Goal: Information Seeking & Learning: Compare options

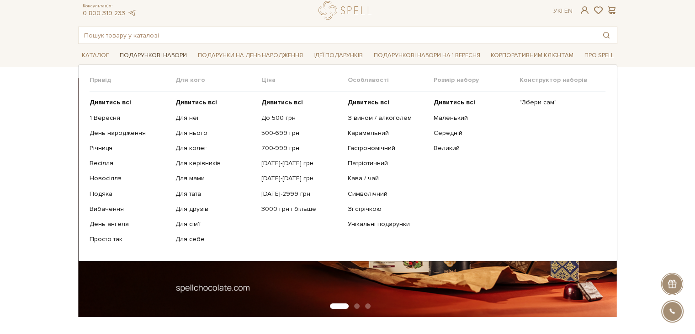
scroll to position [46, 0]
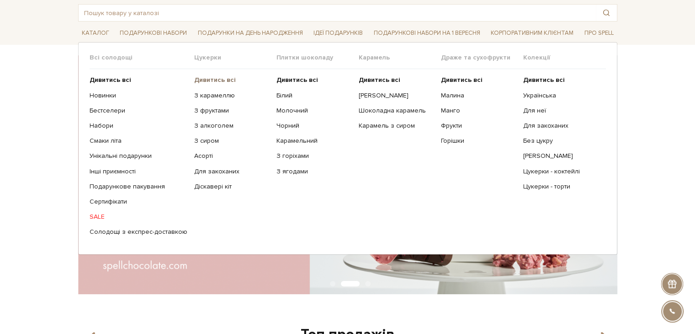
click at [201, 81] on b "Дивитись всі" at bounding box center [215, 80] width 42 height 8
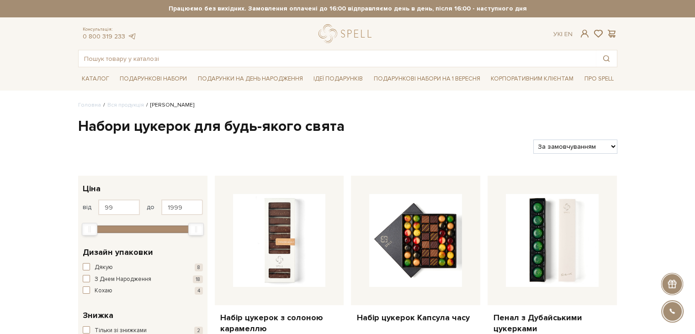
scroll to position [46, 0]
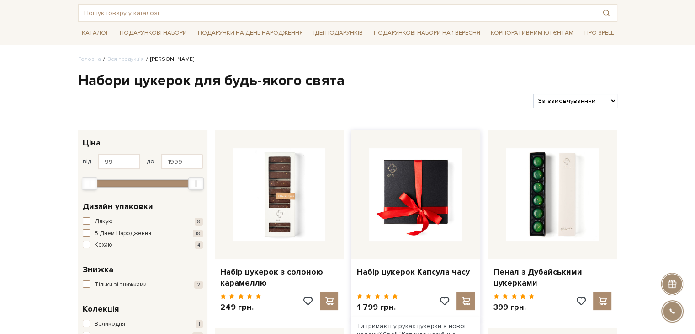
click at [415, 187] on img at bounding box center [415, 194] width 93 height 93
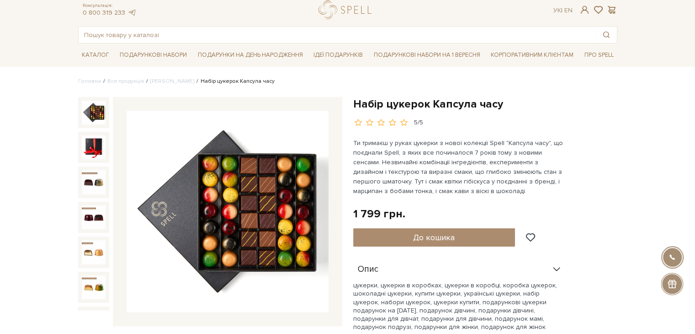
scroll to position [46, 0]
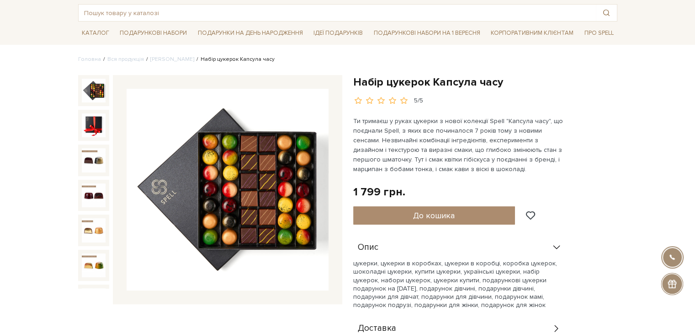
click at [261, 183] on img at bounding box center [228, 190] width 202 height 202
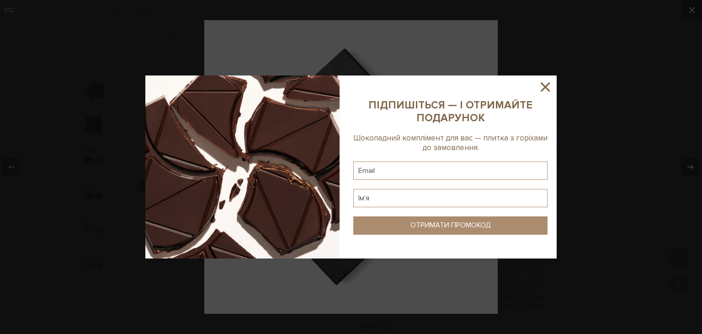
click at [545, 85] on icon at bounding box center [545, 87] width 16 height 16
click at [632, 154] on div at bounding box center [351, 167] width 702 height 334
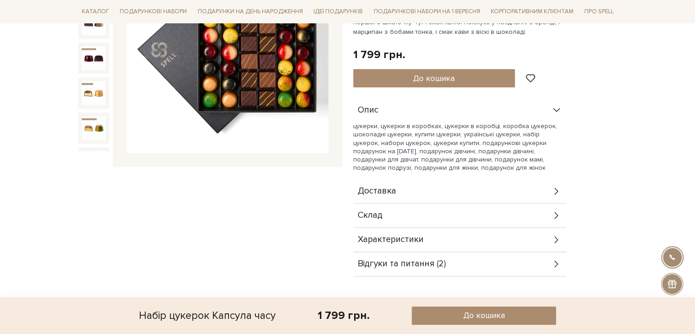
scroll to position [183, 0]
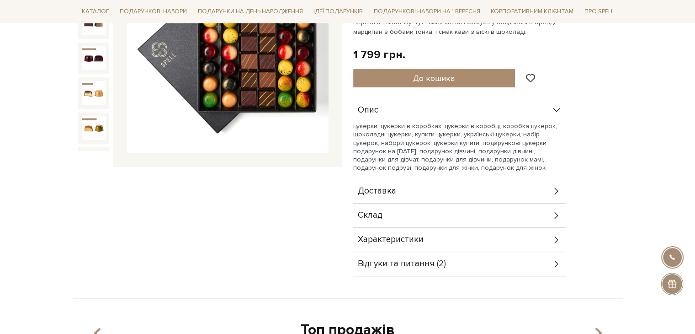
click at [393, 209] on div "Склад" at bounding box center [459, 215] width 213 height 24
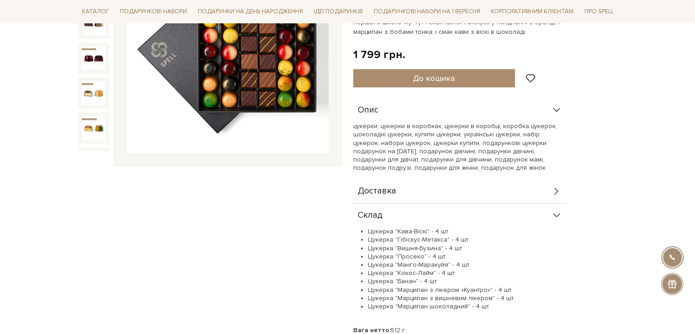
scroll to position [229, 0]
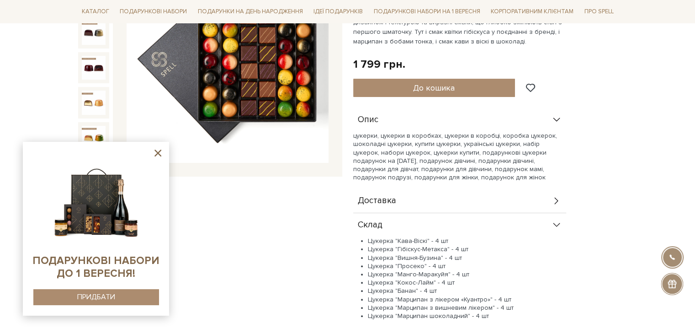
scroll to position [0, 0]
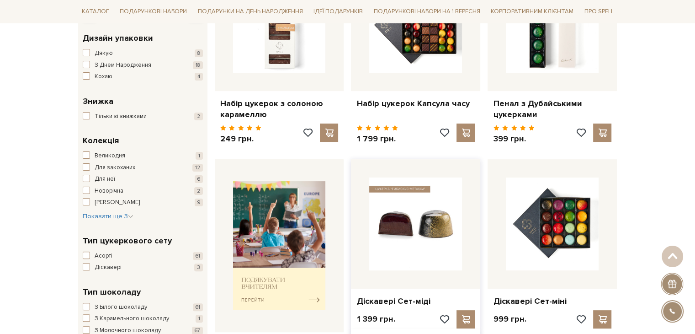
scroll to position [229, 0]
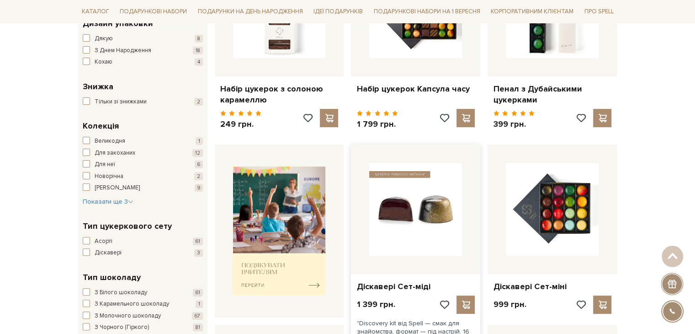
click at [409, 223] on img at bounding box center [415, 209] width 93 height 93
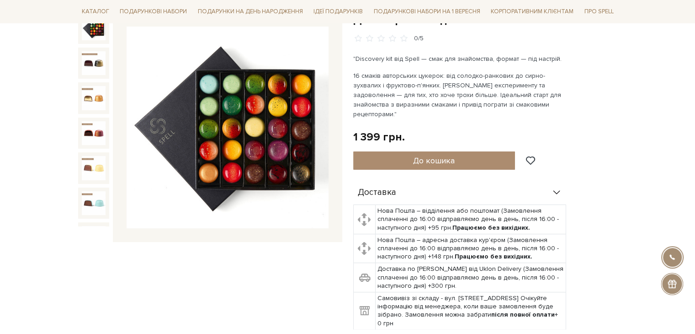
scroll to position [229, 0]
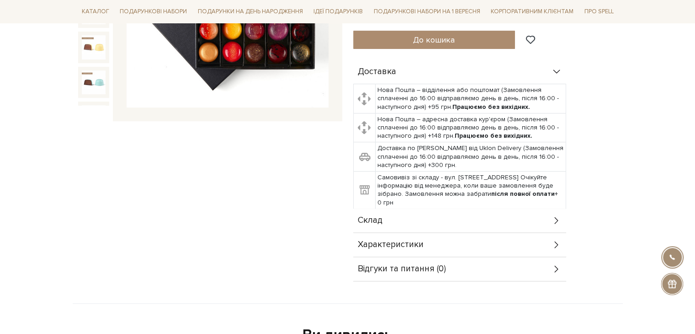
click at [402, 208] on div "Склад" at bounding box center [459, 220] width 213 height 24
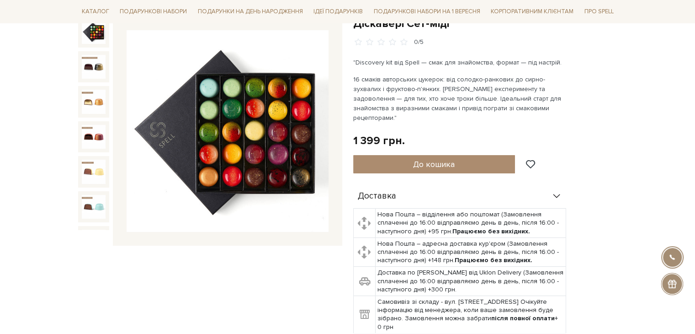
scroll to position [91, 0]
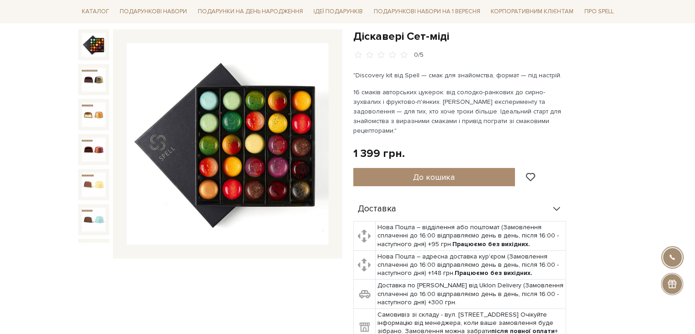
click at [261, 149] on img at bounding box center [228, 144] width 202 height 202
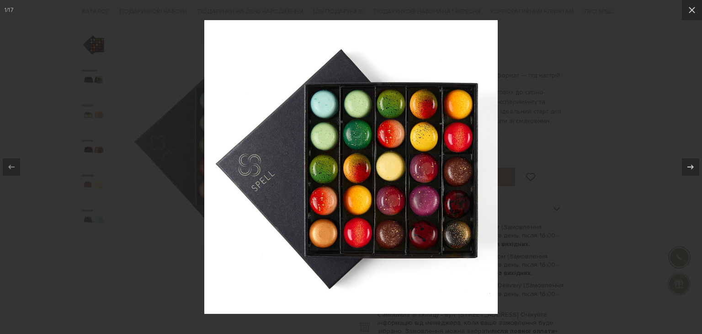
click at [593, 130] on div at bounding box center [351, 167] width 702 height 334
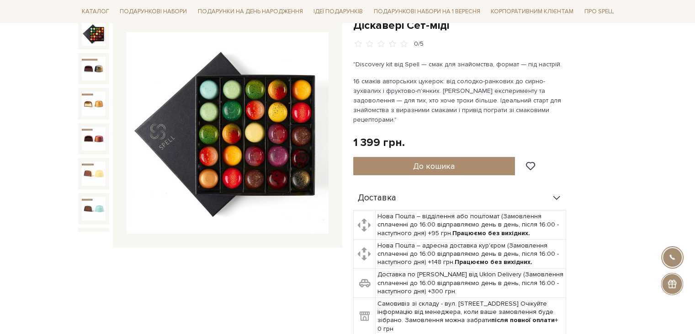
scroll to position [91, 0]
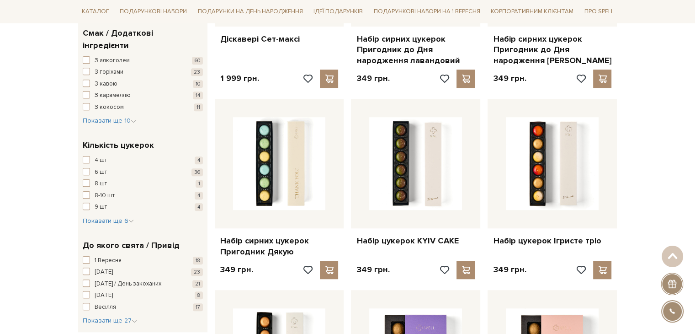
scroll to position [656, 0]
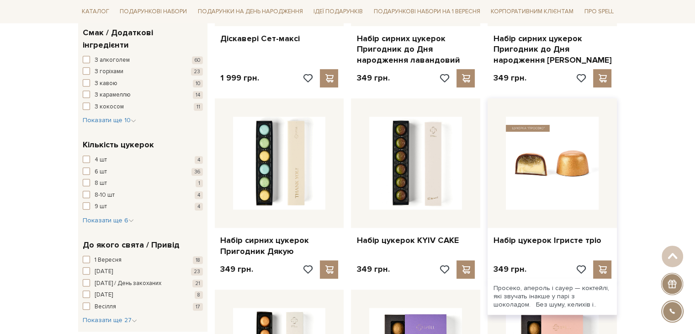
click at [549, 160] on img at bounding box center [552, 163] width 93 height 93
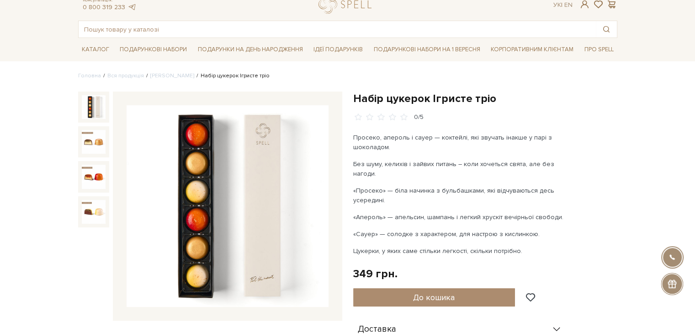
scroll to position [46, 0]
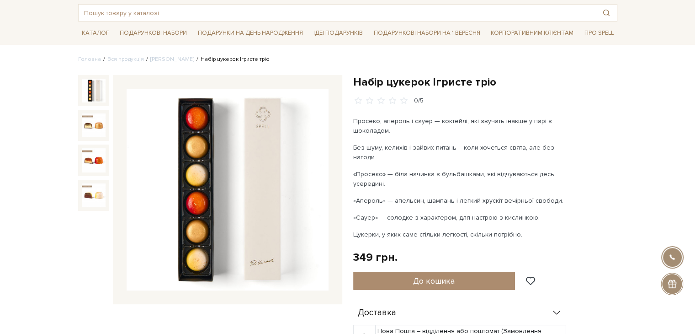
click at [265, 170] on img at bounding box center [228, 190] width 202 height 202
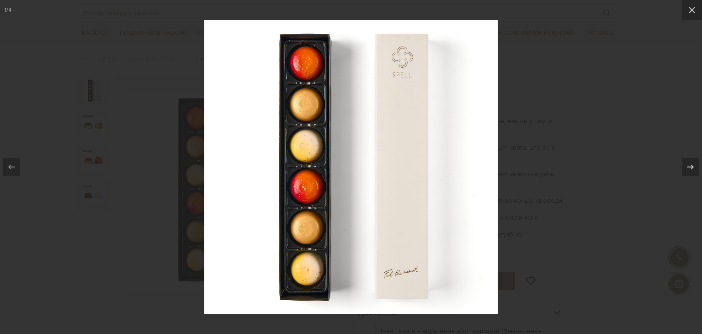
click at [516, 148] on div at bounding box center [351, 167] width 702 height 334
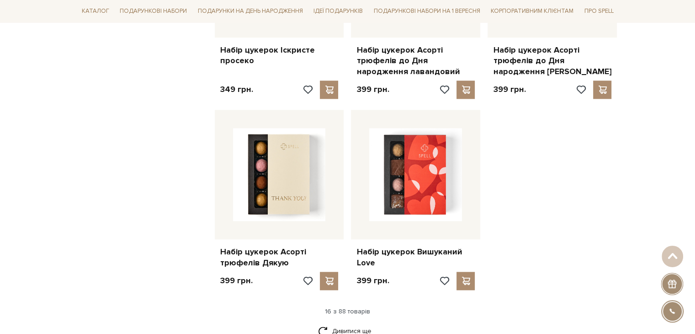
scroll to position [1068, 0]
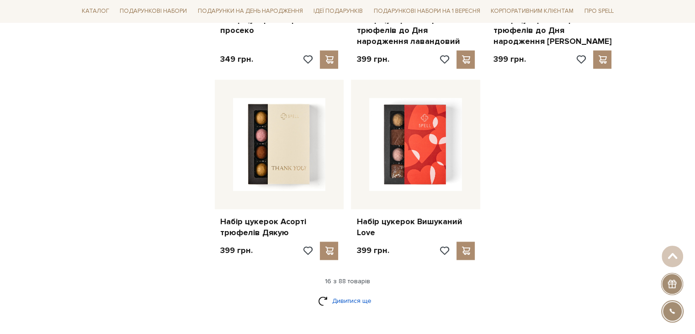
click at [358, 297] on link "Дивитися ще" at bounding box center [347, 300] width 59 height 16
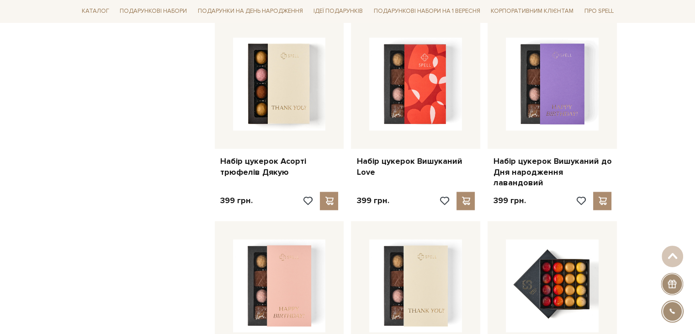
scroll to position [1159, 0]
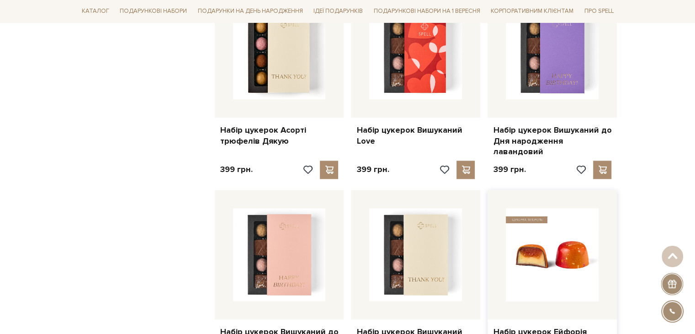
click at [561, 238] on img at bounding box center [552, 254] width 93 height 93
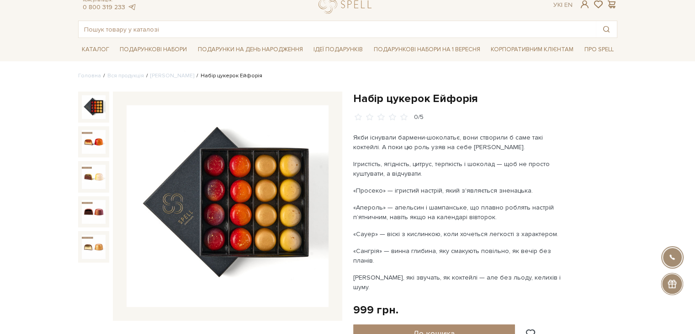
scroll to position [46, 0]
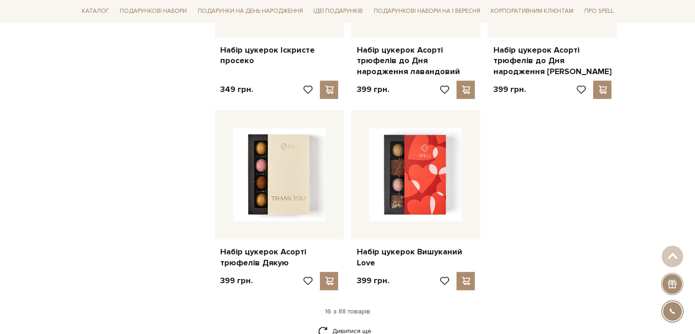
scroll to position [1113, 0]
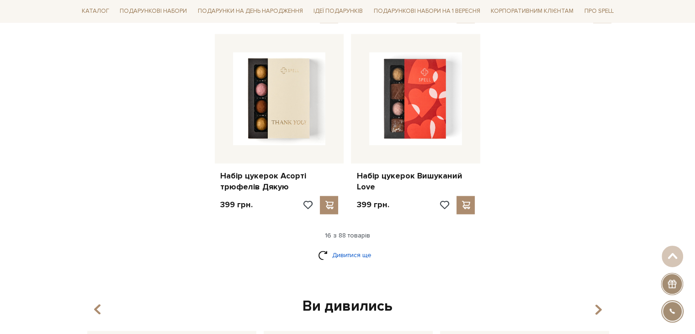
click at [363, 256] on link "Дивитися ще" at bounding box center [347, 255] width 59 height 16
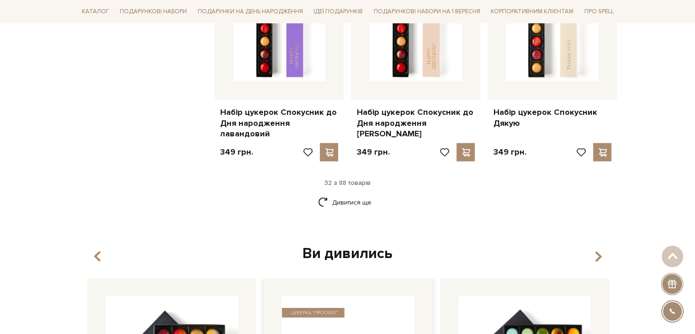
scroll to position [2164, 0]
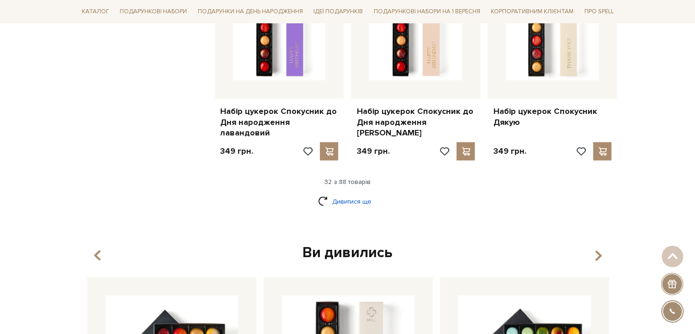
click at [337, 193] on link "Дивитися ще" at bounding box center [347, 201] width 59 height 16
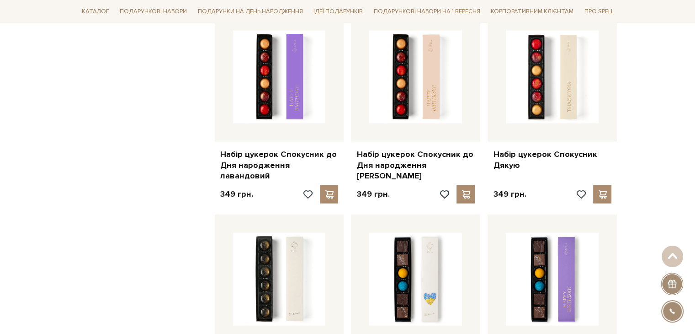
scroll to position [2073, 0]
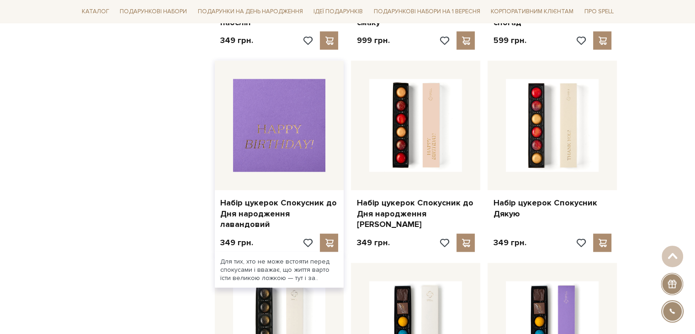
click at [266, 102] on img at bounding box center [279, 125] width 93 height 93
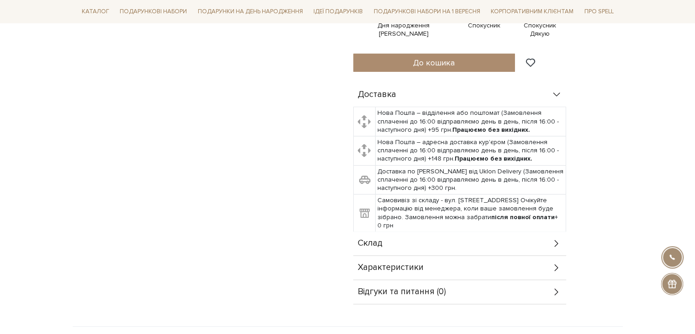
scroll to position [457, 0]
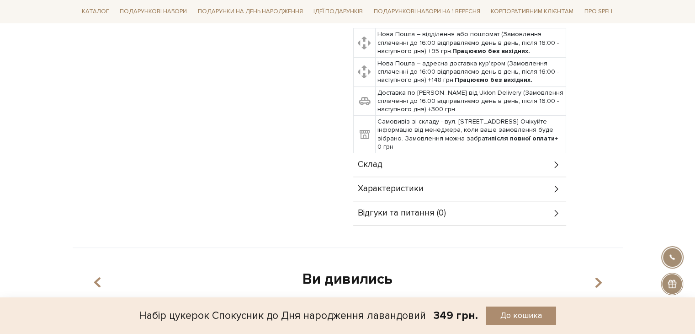
click at [376, 160] on span "Склад" at bounding box center [370, 164] width 25 height 8
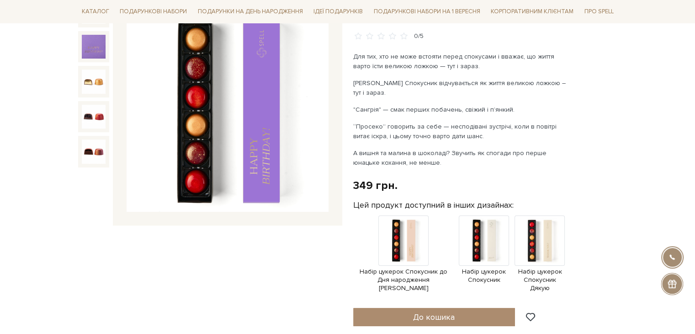
scroll to position [46, 0]
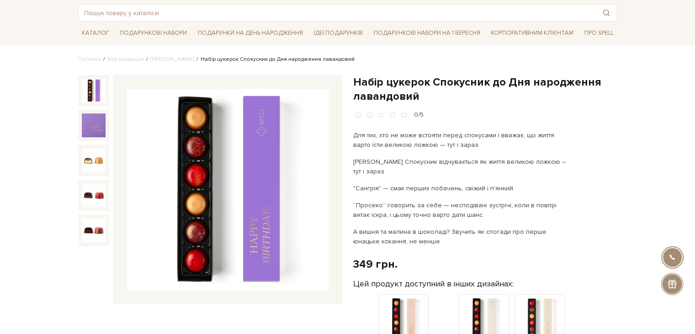
click at [196, 166] on img at bounding box center [228, 190] width 202 height 202
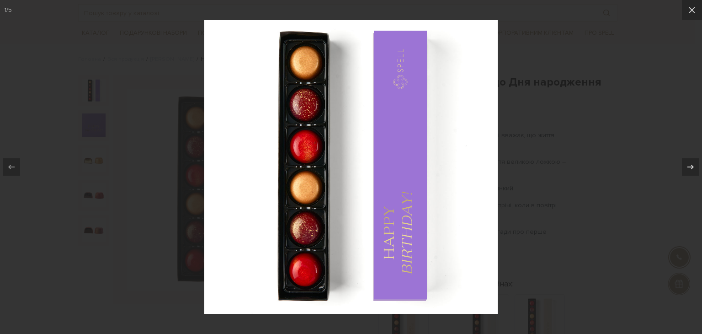
click at [555, 108] on div at bounding box center [351, 167] width 702 height 334
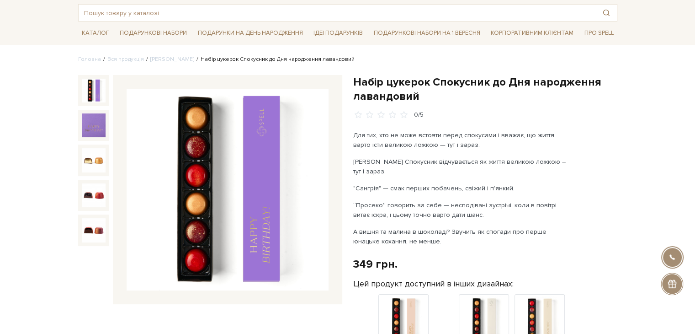
drag, startPoint x: 664, startPoint y: 130, endPoint x: 656, endPoint y: 123, distance: 10.7
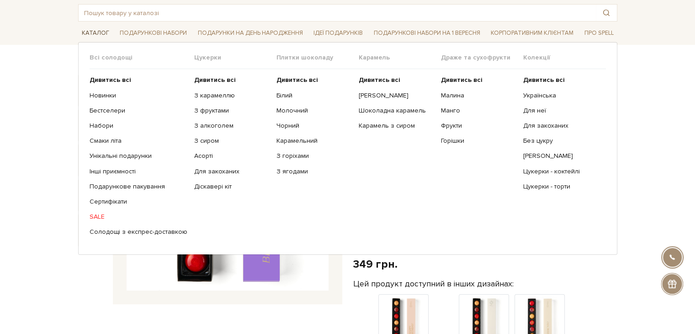
click at [91, 30] on link "Каталог" at bounding box center [95, 33] width 35 height 14
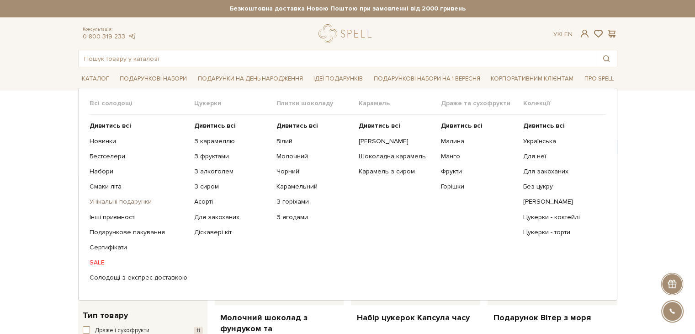
click at [100, 199] on link "Унікальні подарунки" at bounding box center [139, 201] width 98 height 8
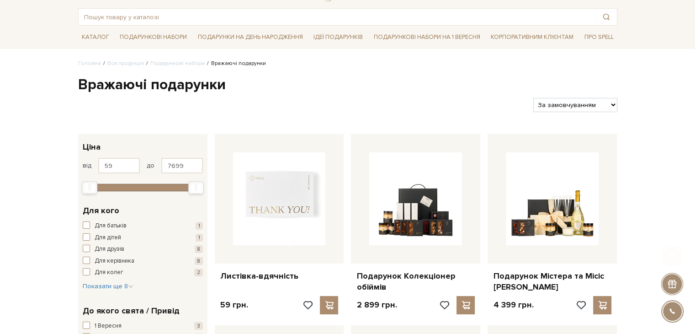
scroll to position [91, 0]
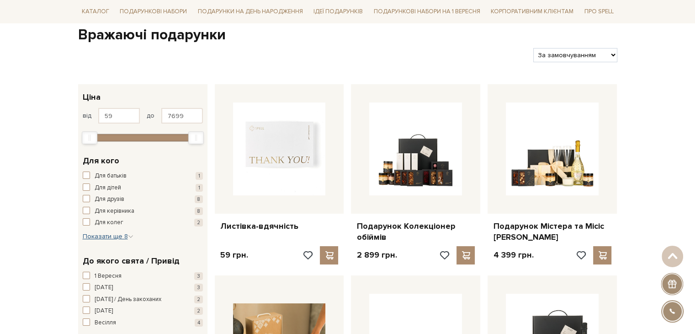
click at [129, 236] on icon "button" at bounding box center [130, 236] width 5 height 5
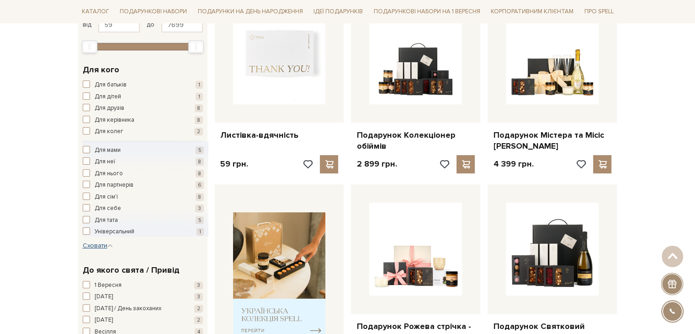
scroll to position [183, 0]
click at [86, 94] on span "button" at bounding box center [86, 95] width 7 height 7
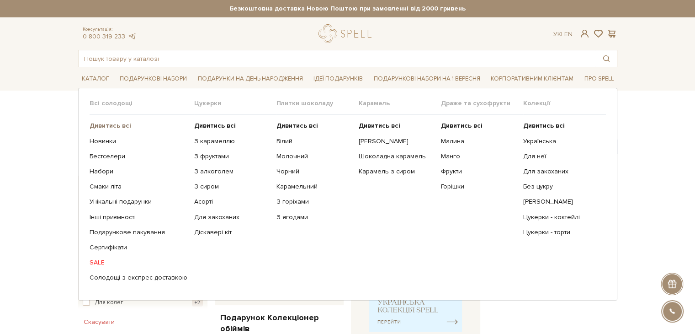
click at [102, 122] on b "Дивитись всі" at bounding box center [111, 126] width 42 height 8
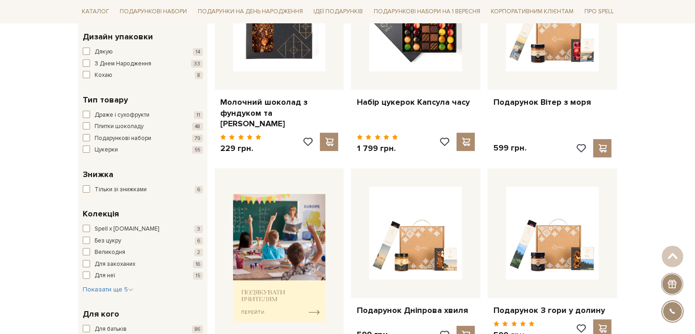
scroll to position [274, 0]
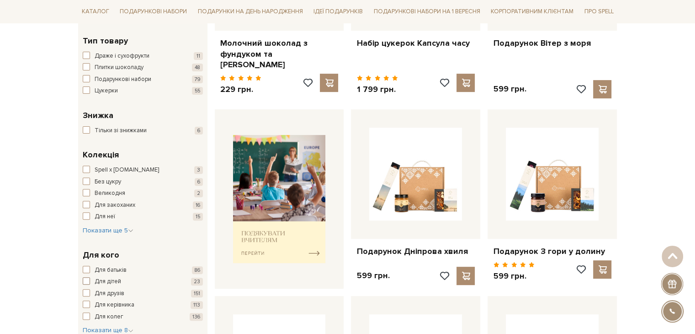
click at [87, 282] on span "button" at bounding box center [86, 280] width 7 height 7
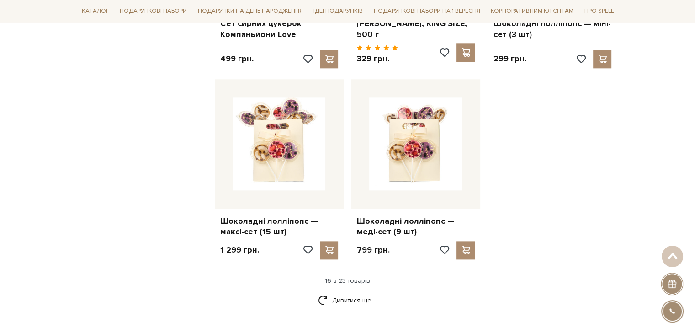
scroll to position [1097, 0]
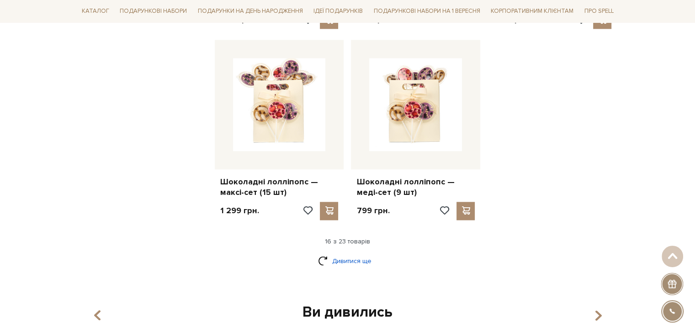
click at [340, 257] on link "Дивитися ще" at bounding box center [347, 261] width 59 height 16
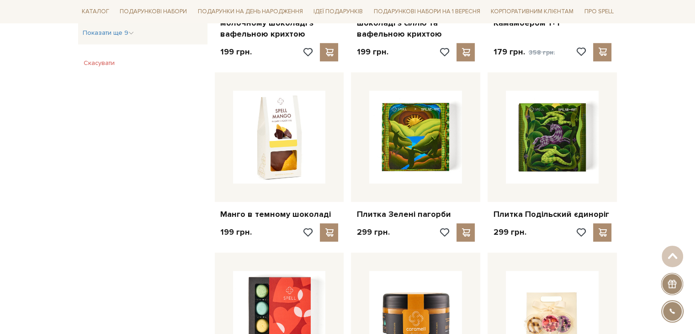
scroll to position [686, 0]
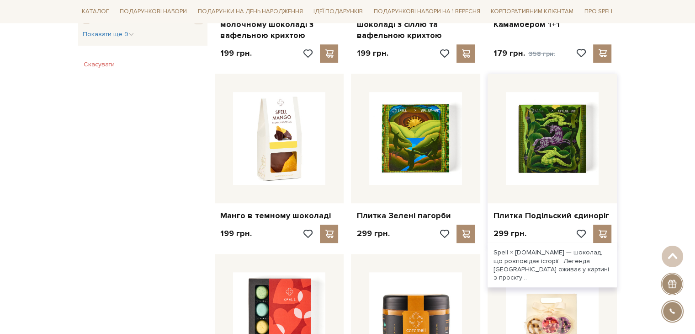
click at [503, 138] on div at bounding box center [552, 138] width 129 height 129
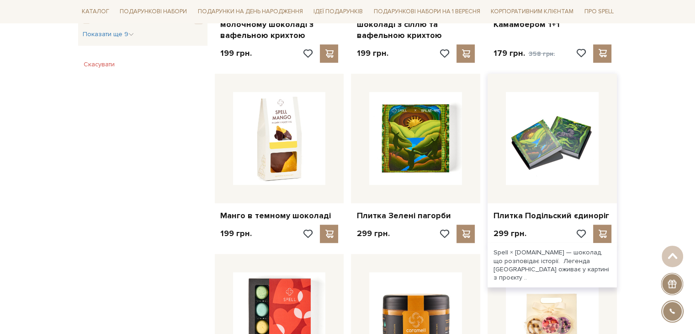
click at [546, 143] on img at bounding box center [552, 138] width 93 height 93
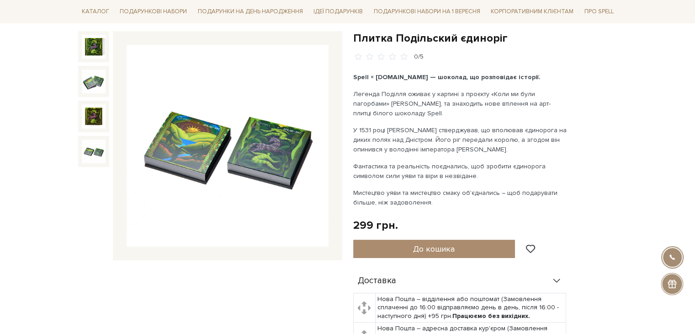
scroll to position [91, 0]
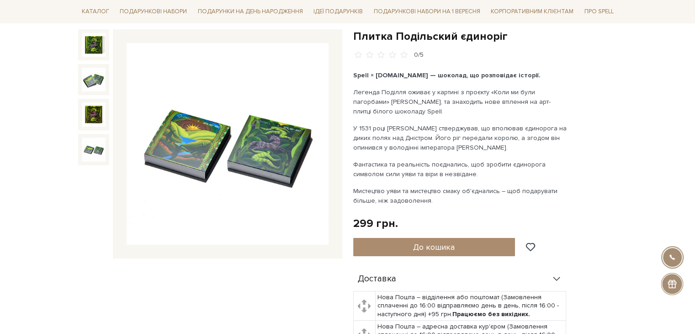
click at [606, 138] on div "Плитка Подільский єдиноріг 0/5 Spell × [DOMAIN_NAME] — шоколад, що розповідає і…" at bounding box center [485, 258] width 264 height 459
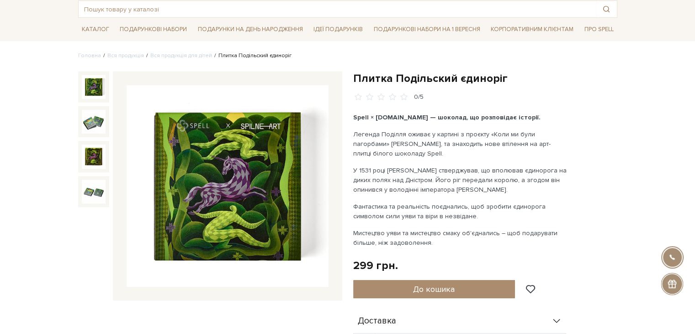
scroll to position [0, 0]
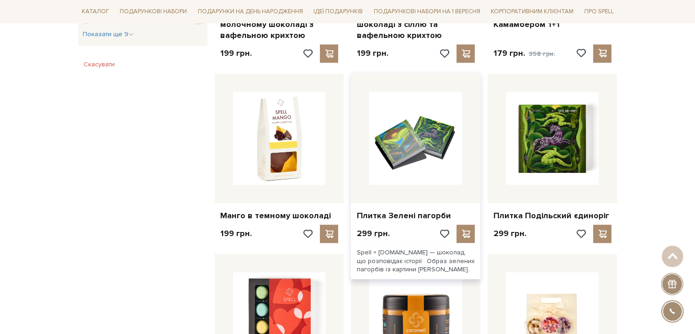
click at [400, 137] on img at bounding box center [415, 138] width 93 height 93
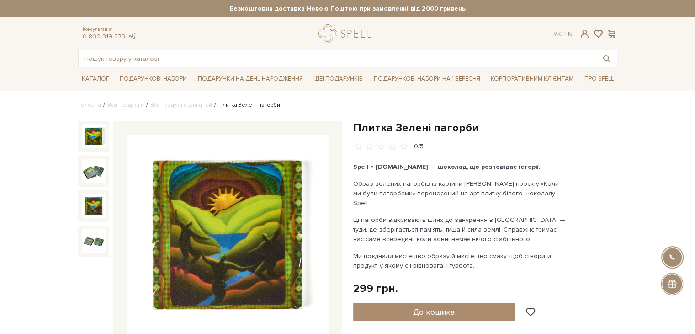
drag, startPoint x: 624, startPoint y: 182, endPoint x: 373, endPoint y: 145, distance: 253.1
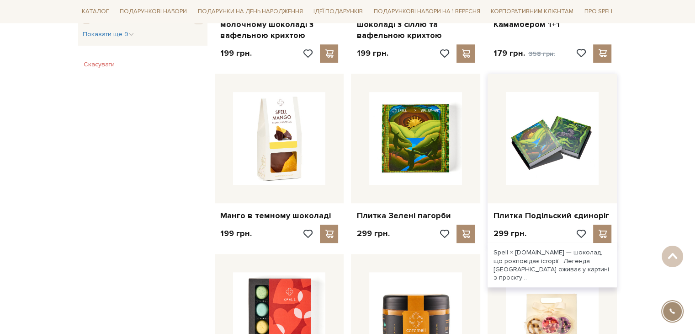
click at [550, 154] on img at bounding box center [552, 138] width 93 height 93
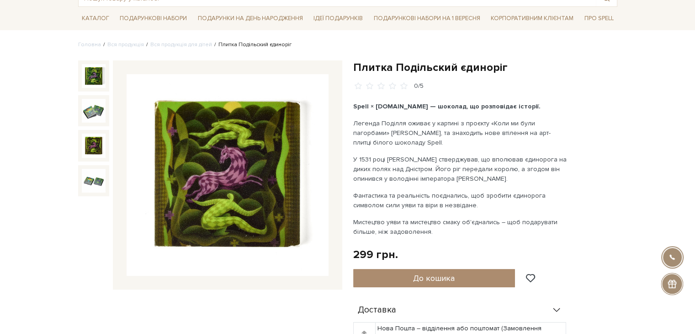
scroll to position [137, 0]
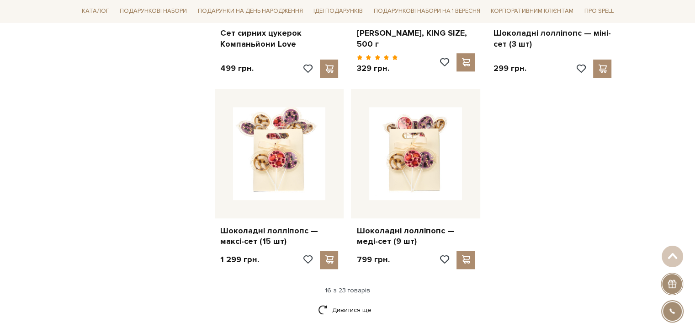
scroll to position [1097, 0]
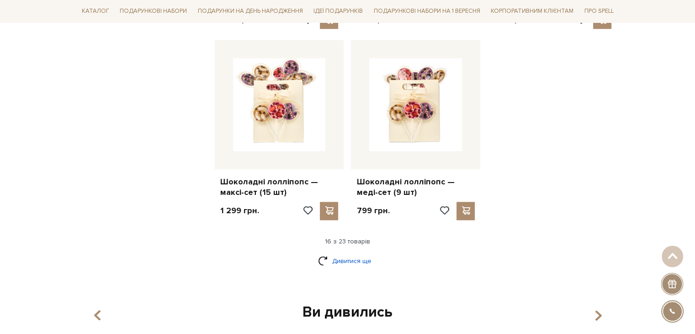
click at [335, 253] on link "Дивитися ще" at bounding box center [347, 261] width 59 height 16
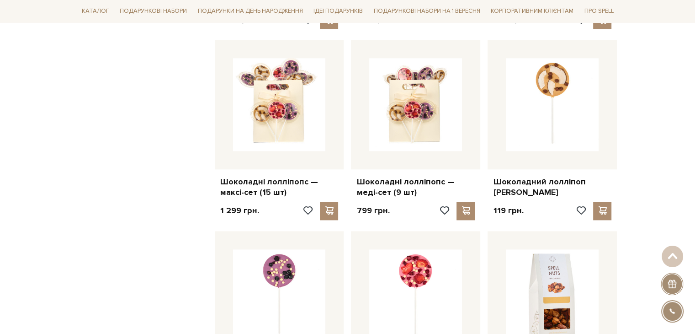
click at [335, 260] on div at bounding box center [279, 295] width 129 height 129
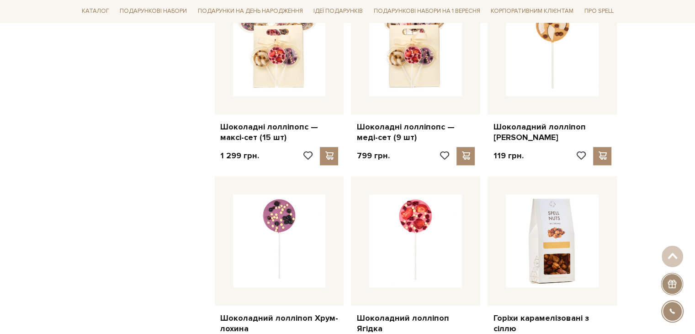
scroll to position [1234, 0]
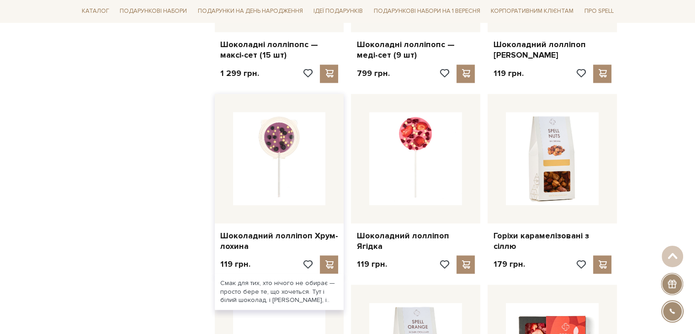
click at [271, 135] on img at bounding box center [279, 158] width 93 height 93
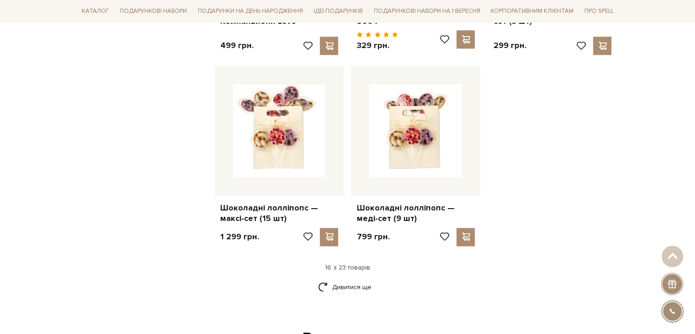
scroll to position [1097, 0]
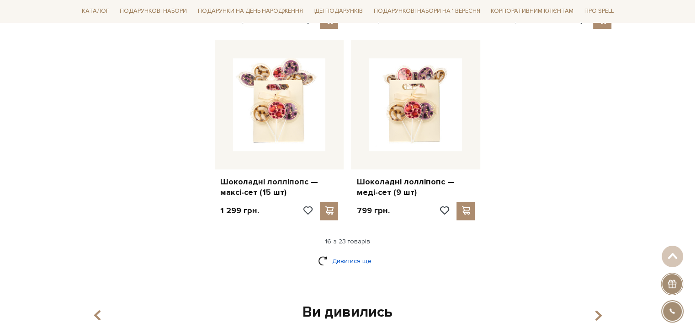
click at [353, 258] on link "Дивитися ще" at bounding box center [347, 261] width 59 height 16
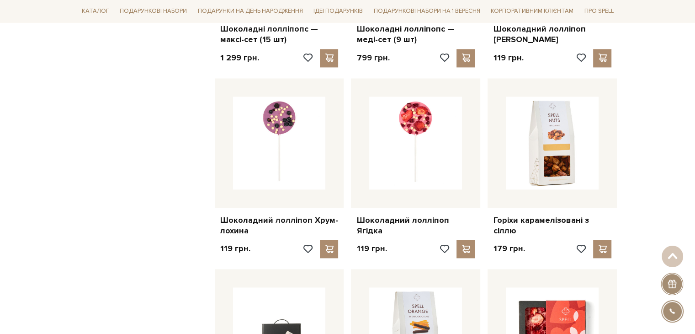
scroll to position [1234, 0]
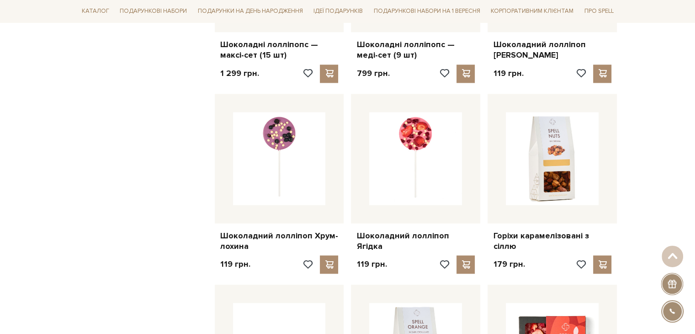
drag, startPoint x: 673, startPoint y: 91, endPoint x: 638, endPoint y: 106, distance: 38.0
drag, startPoint x: 654, startPoint y: 162, endPoint x: 668, endPoint y: 162, distance: 13.7
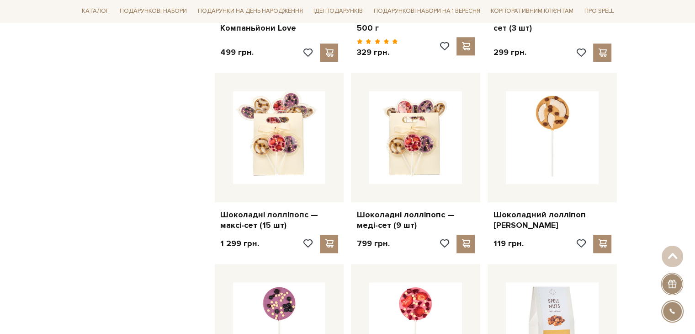
scroll to position [1051, 0]
